Goal: Check status: Check status

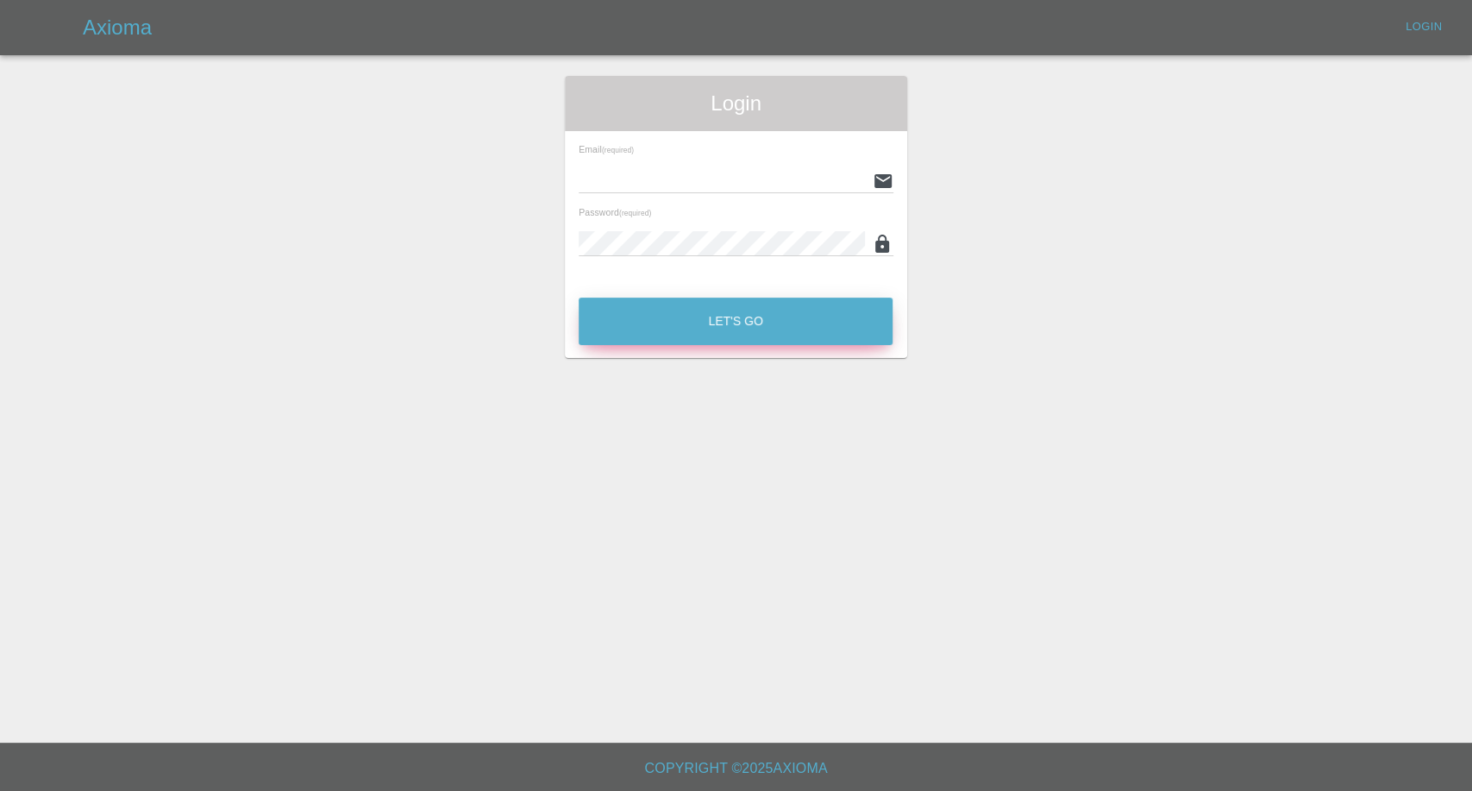
type input "[EMAIL_ADDRESS][DOMAIN_NAME]"
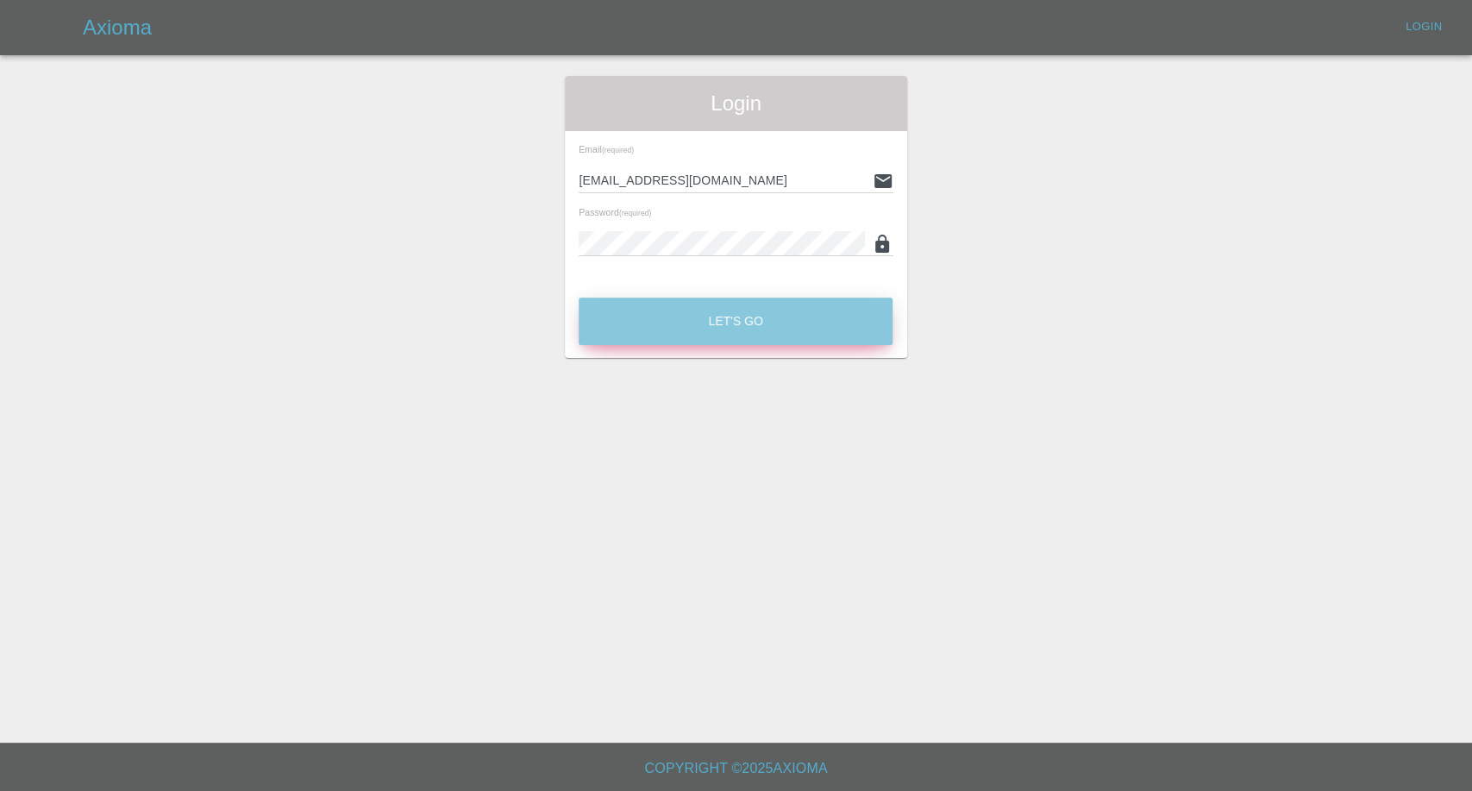
click at [650, 308] on button "Let's Go" at bounding box center [735, 320] width 314 height 47
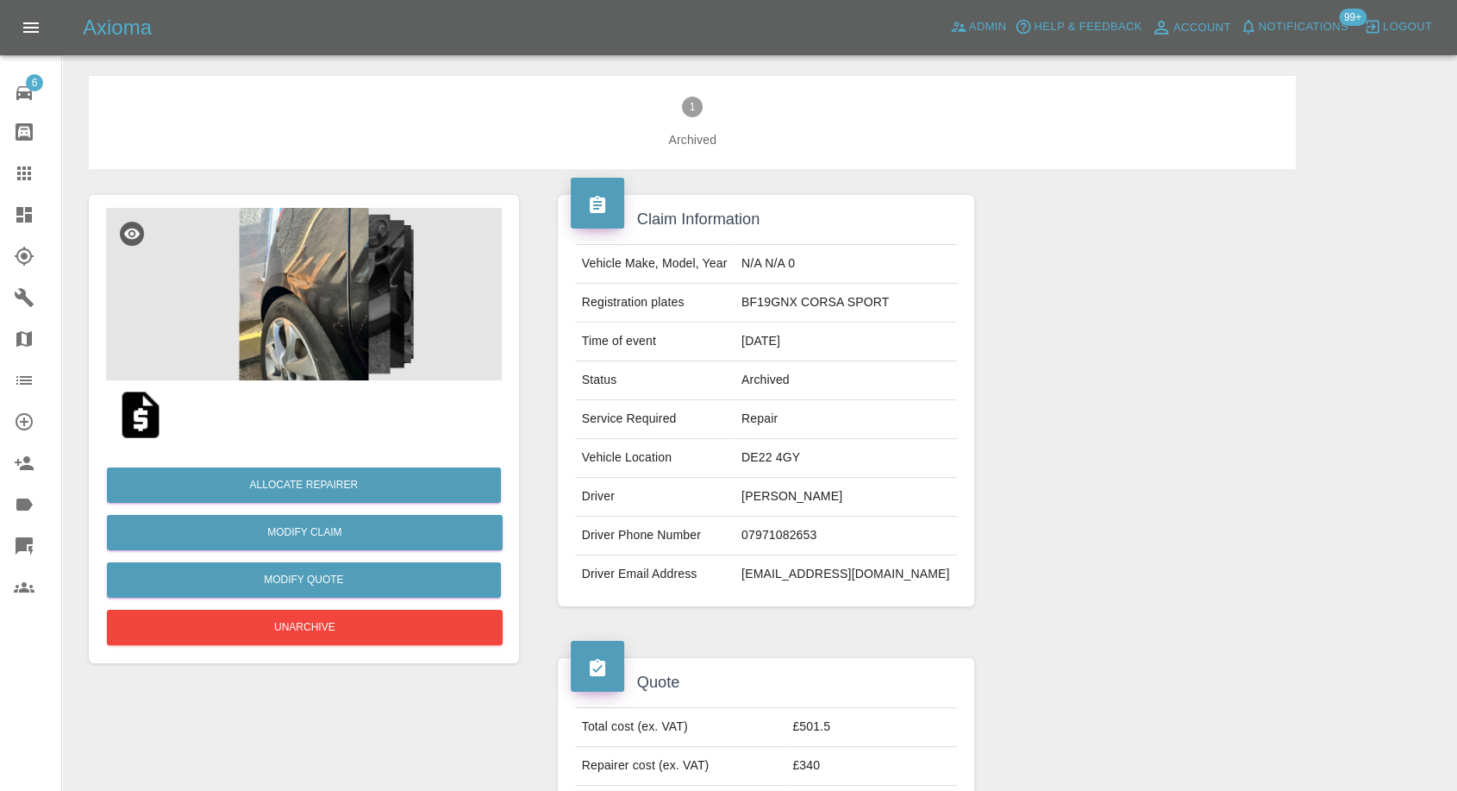
click at [34, 178] on div at bounding box center [38, 173] width 48 height 21
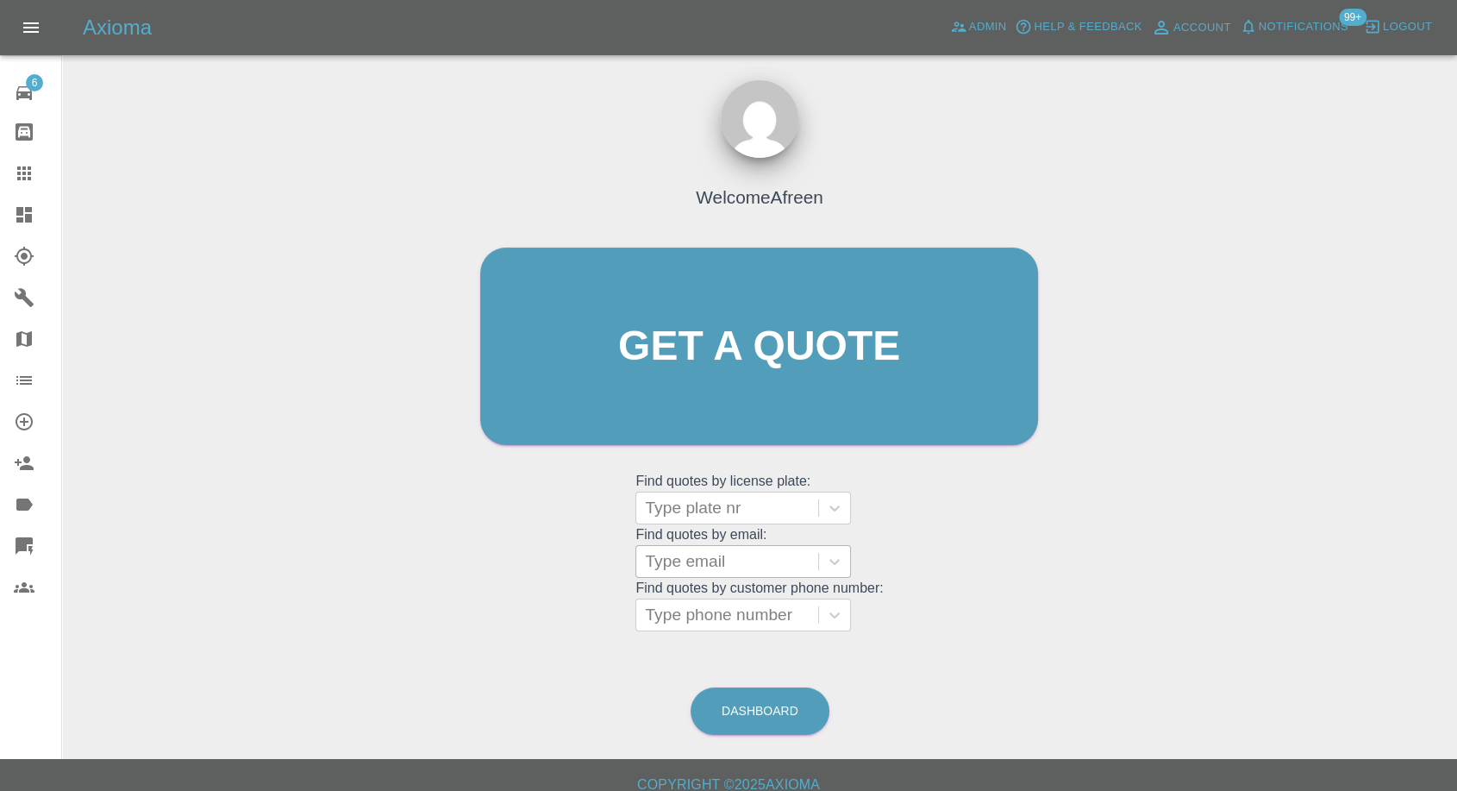
drag, startPoint x: 719, startPoint y: 542, endPoint x: 697, endPoint y: 566, distance: 32.4
click at [718, 547] on grid "Find quotes by email: Type email" at bounding box center [758, 552] width 247 height 51
click at [697, 566] on div at bounding box center [727, 561] width 165 height 24
paste input "[EMAIL_ADDRESS][DOMAIN_NAME]"
type input "[EMAIL_ADDRESS][DOMAIN_NAME]"
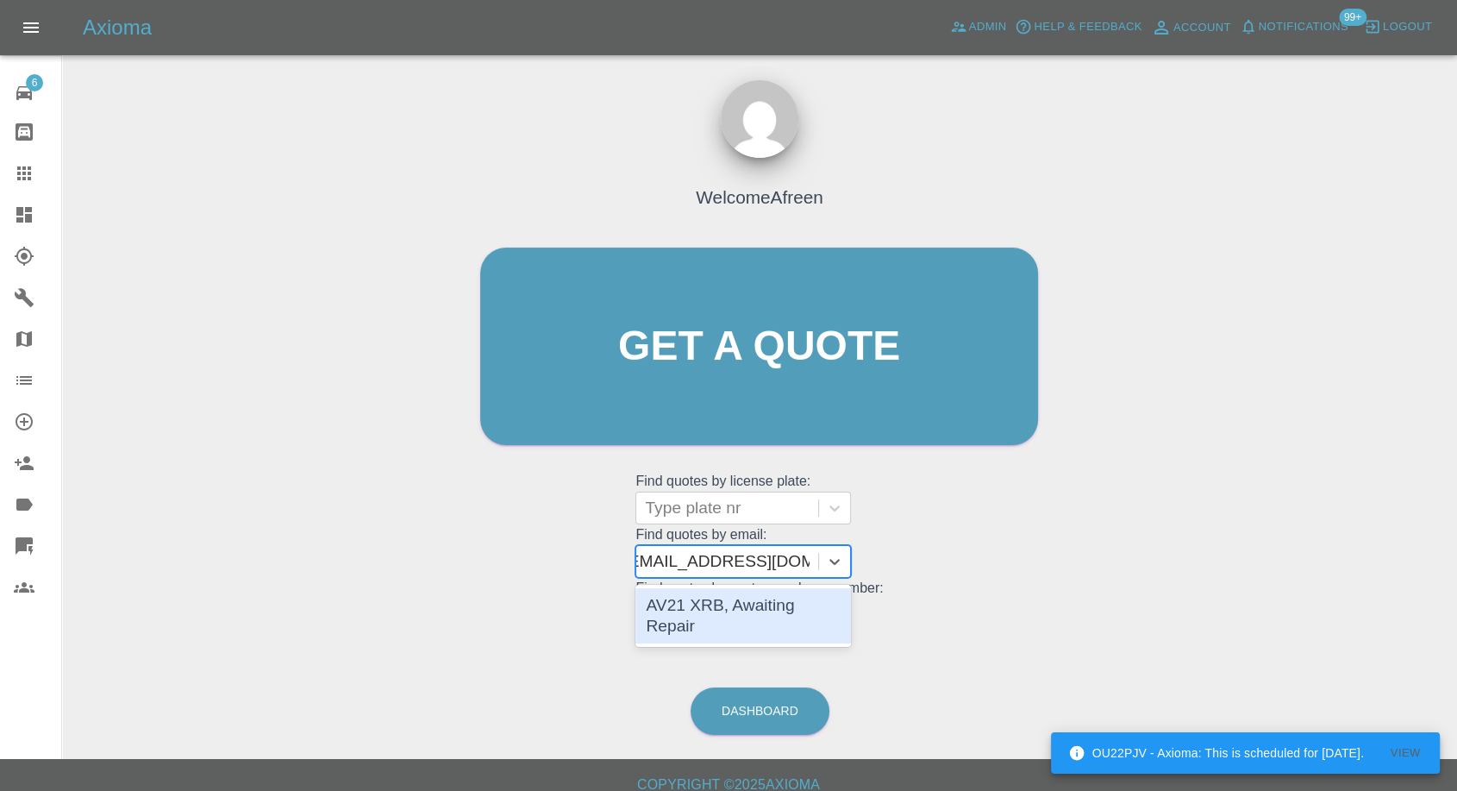
scroll to position [0, 8]
click at [729, 590] on div "AV21 XRB, Awaiting Repair" at bounding box center [743, 615] width 216 height 55
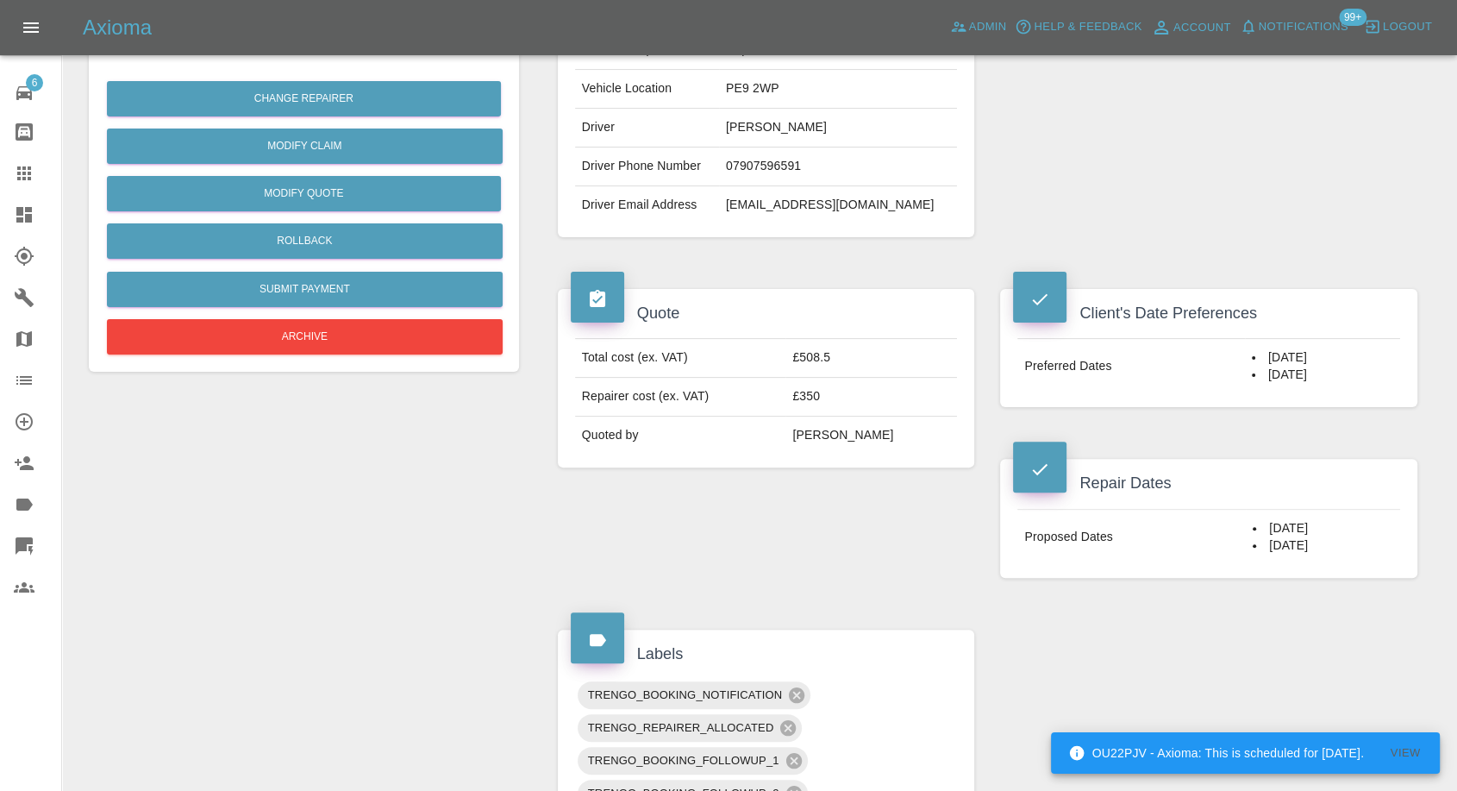
scroll to position [287, 0]
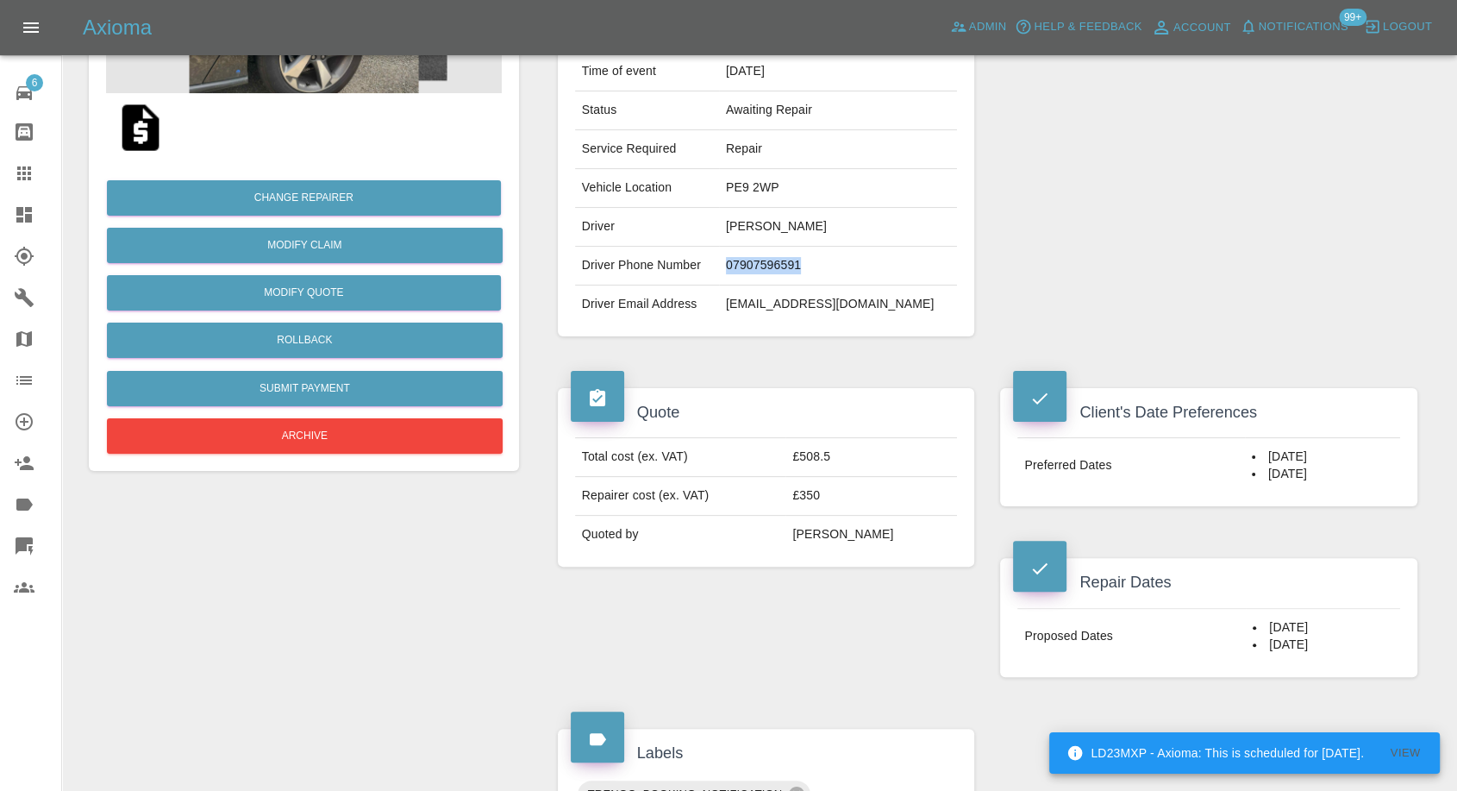
drag, startPoint x: 828, startPoint y: 264, endPoint x: 718, endPoint y: 262, distance: 109.5
click at [719, 262] on td "07907596591" at bounding box center [838, 266] width 238 height 39
copy td "07907596591"
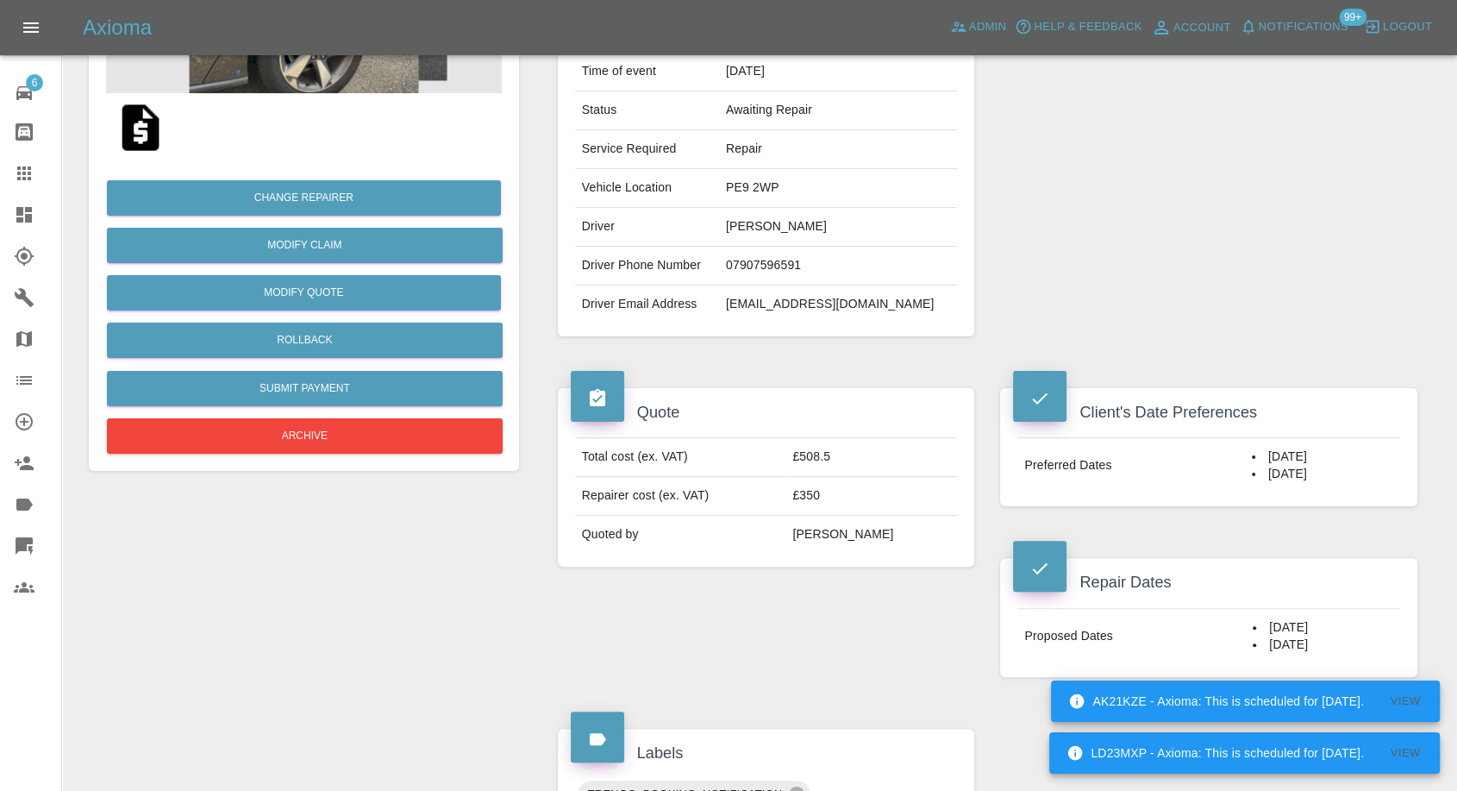
click at [1247, 290] on div "Repairer Repair shop Dark Knight Bodyworks" at bounding box center [1208, 122] width 443 height 480
